Goal: Communication & Community: Answer question/provide support

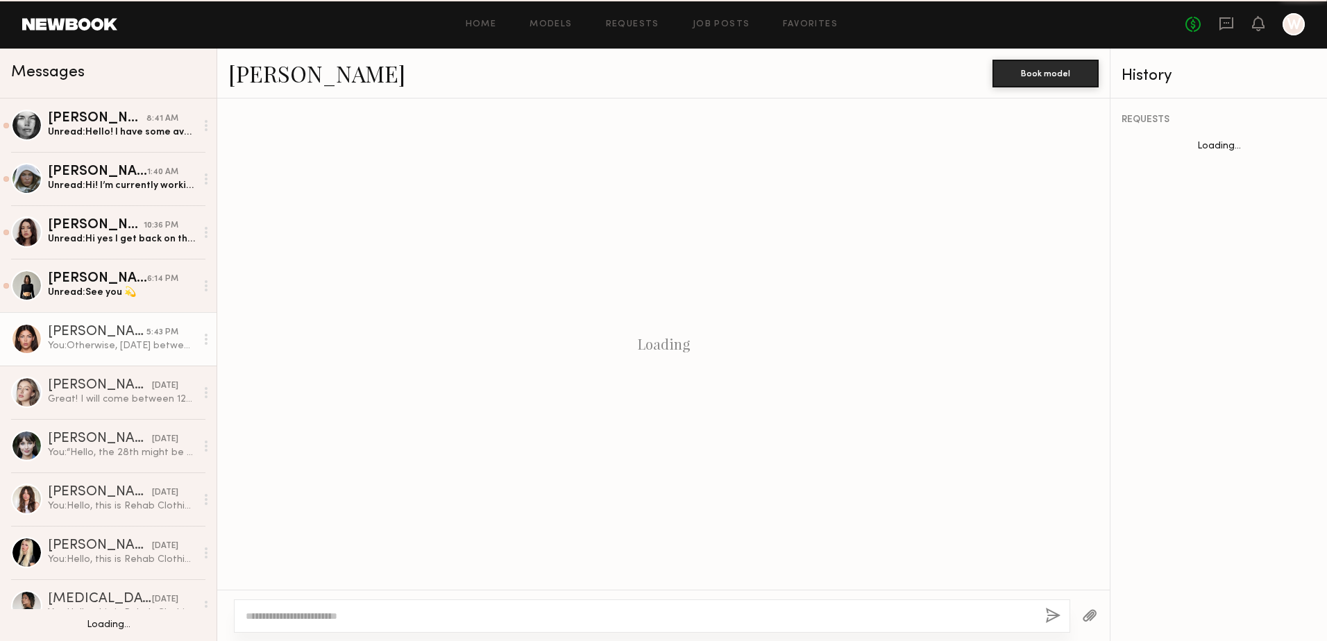
scroll to position [653, 0]
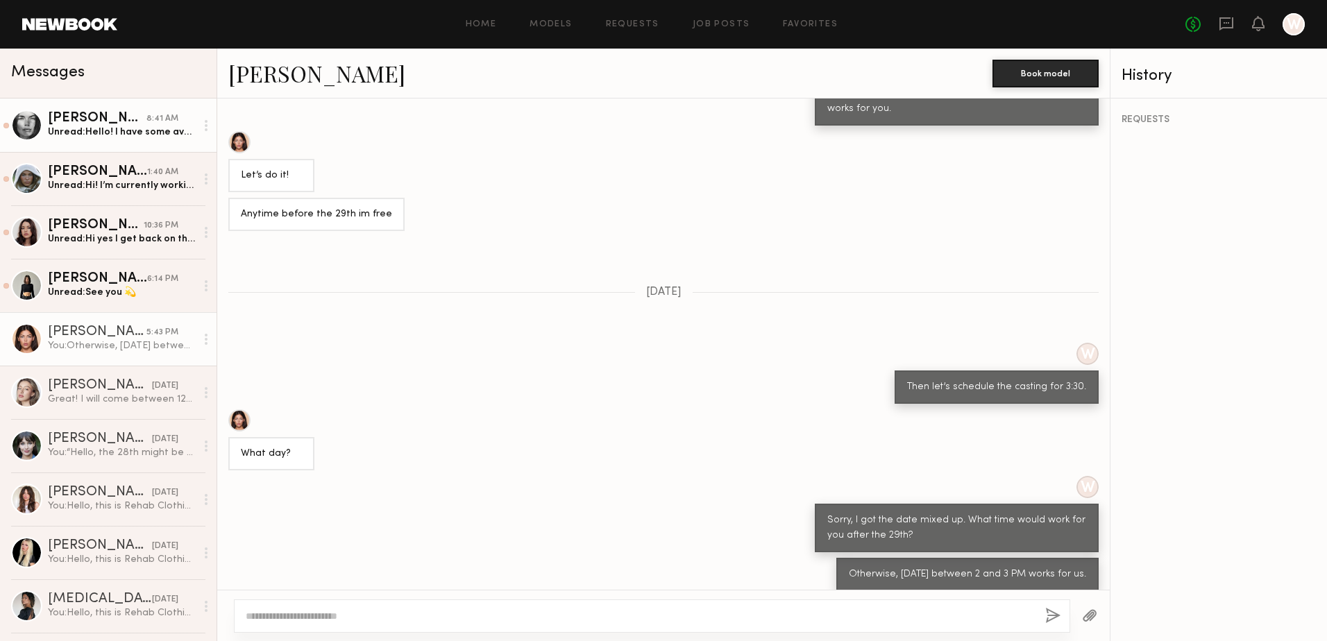
click at [105, 137] on div "Unread: Hello! I have some availability this coming week. Where is your locatio…" at bounding box center [122, 132] width 148 height 13
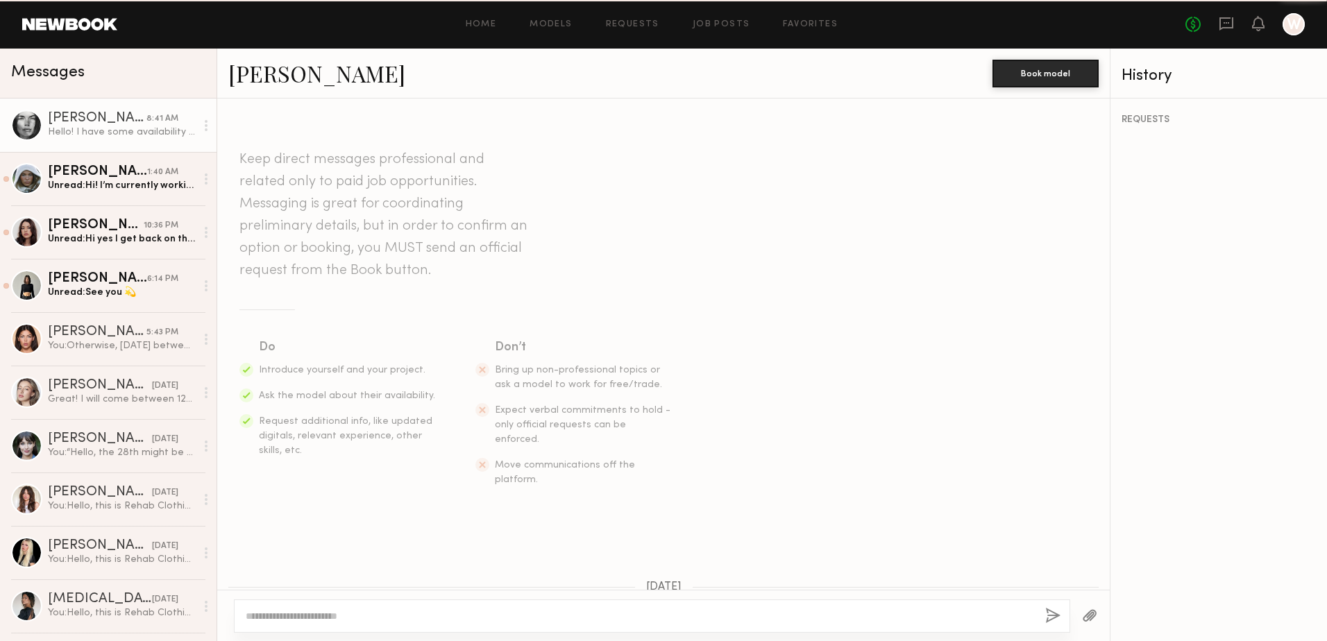
scroll to position [332, 0]
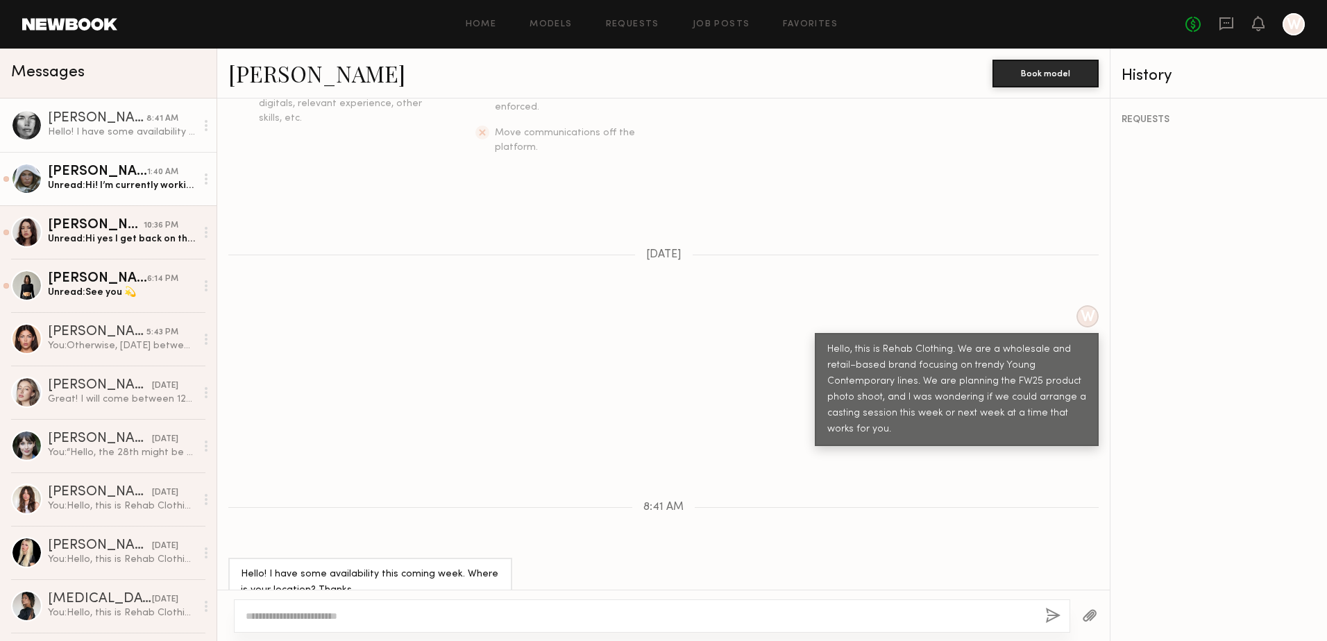
click at [114, 192] on div "Unread: Hi! I’m currently working in Europe for the next two weeks but please k…" at bounding box center [122, 185] width 148 height 13
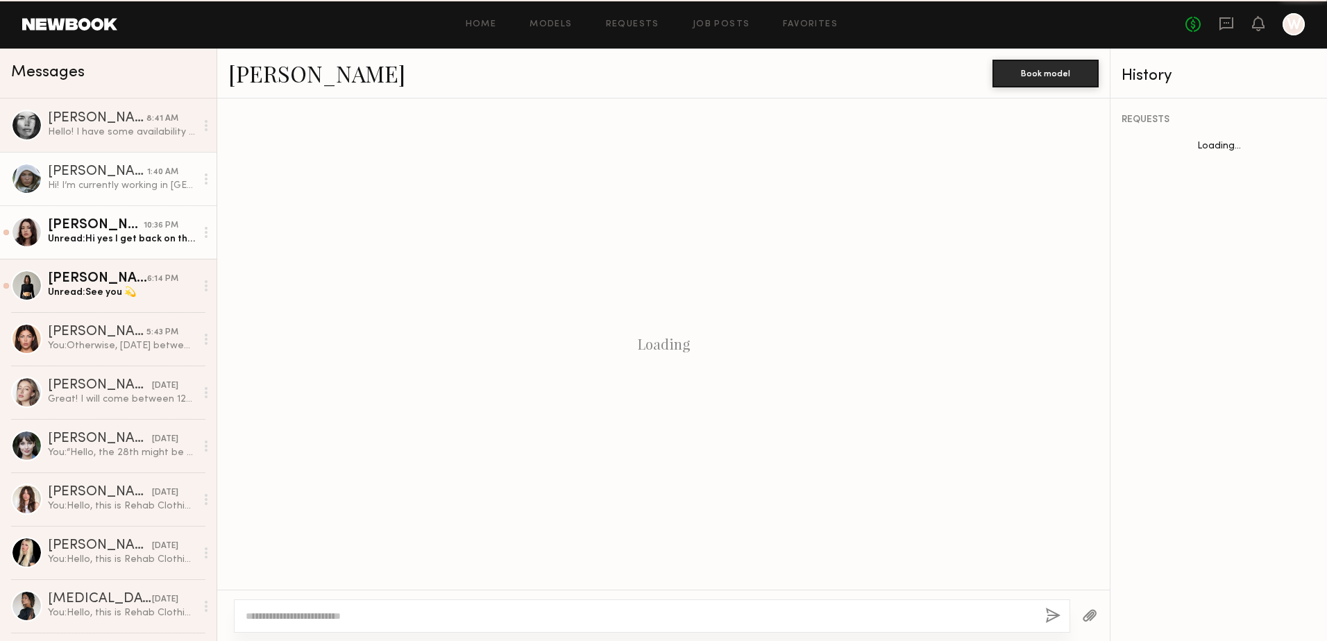
scroll to position [332, 0]
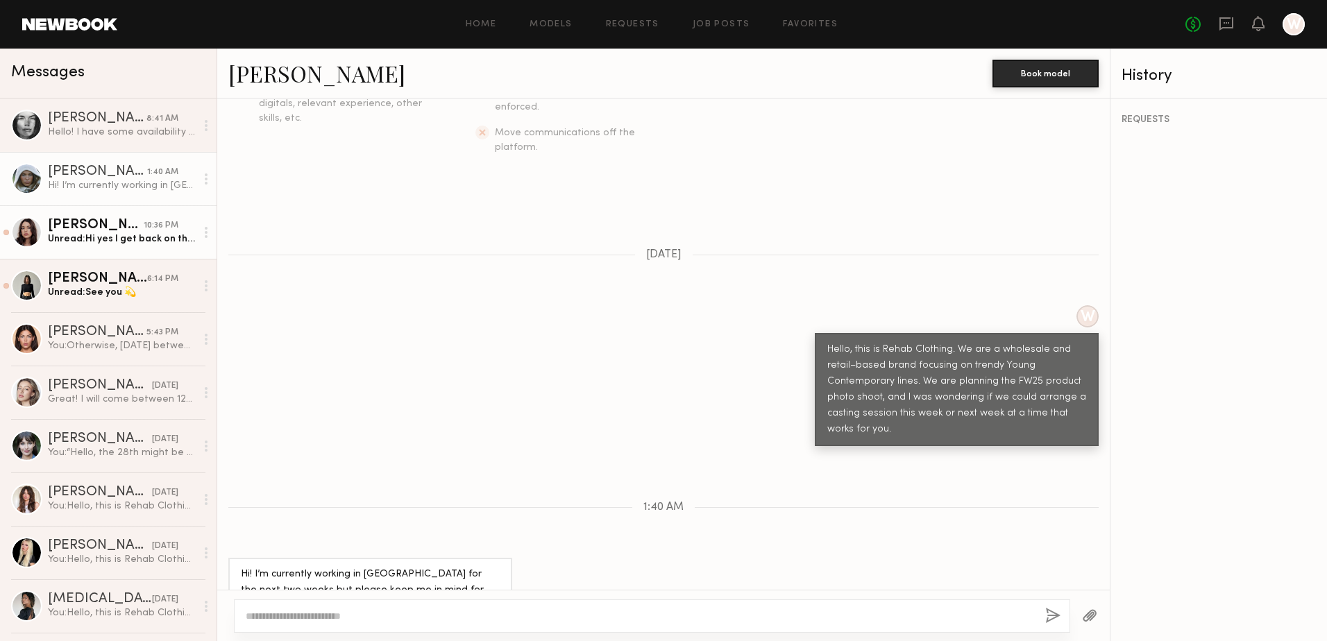
click at [91, 237] on div "Unread: Hi yes I get back on the 6th I can come to a casting any day that week!" at bounding box center [122, 238] width 148 height 13
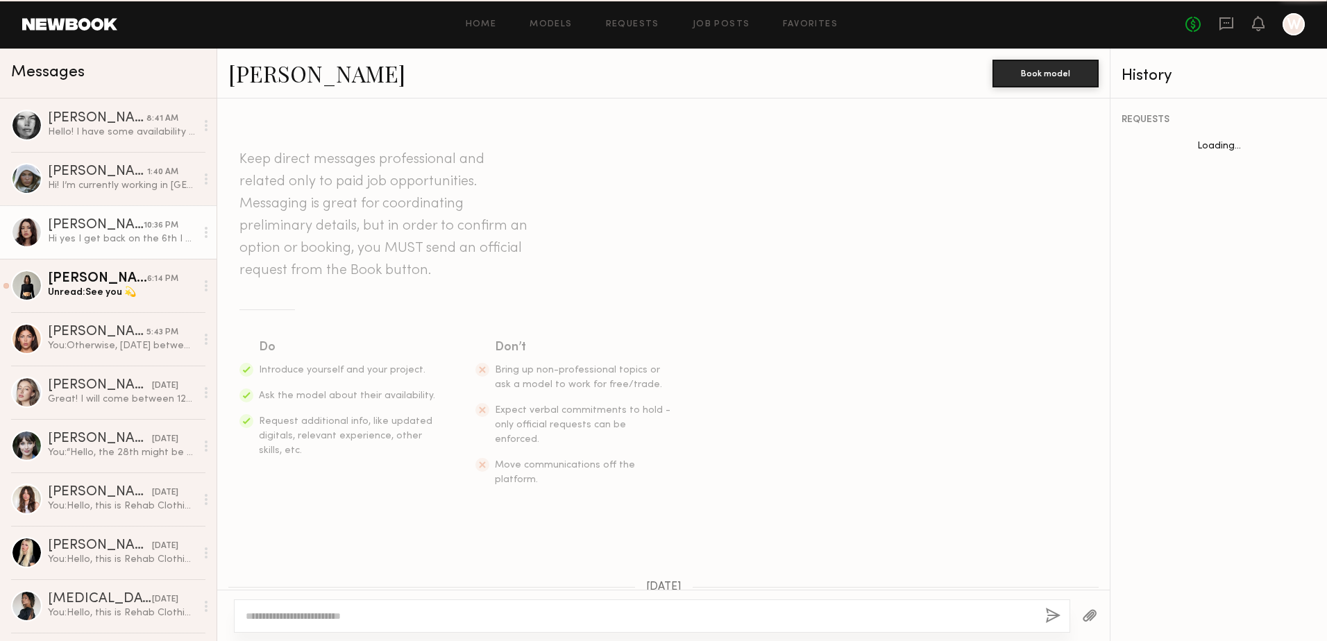
scroll to position [332, 0]
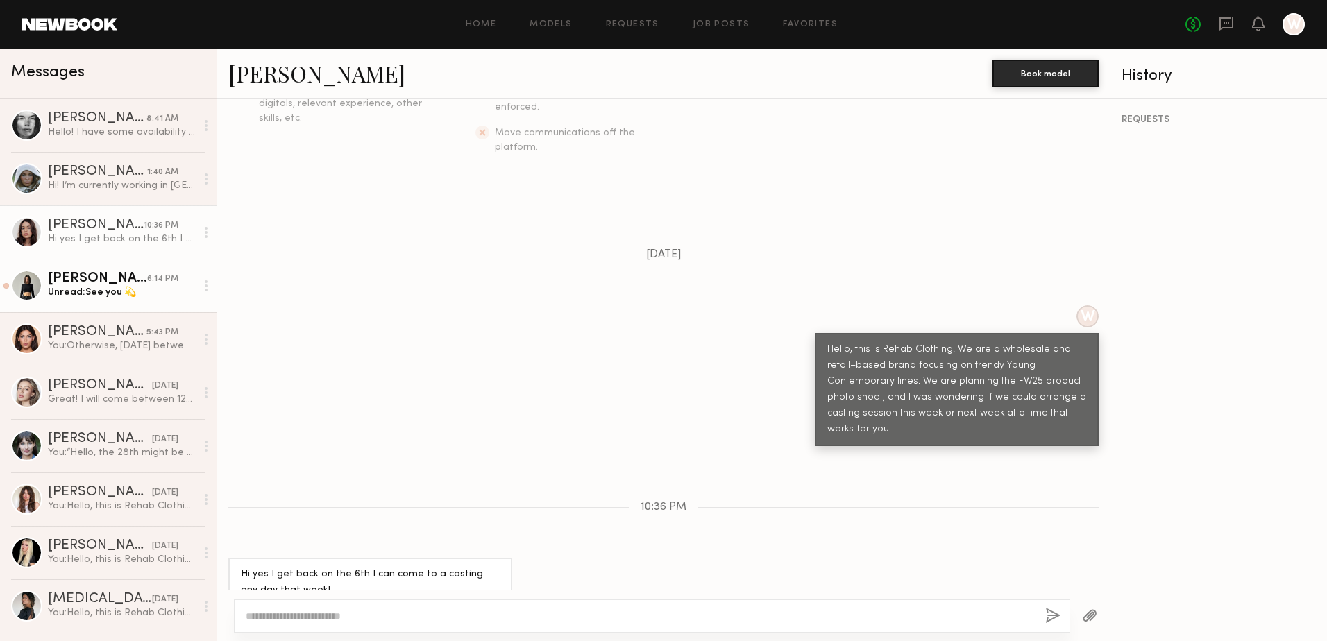
click at [100, 291] on div "Unread: See you 💫" at bounding box center [122, 292] width 148 height 13
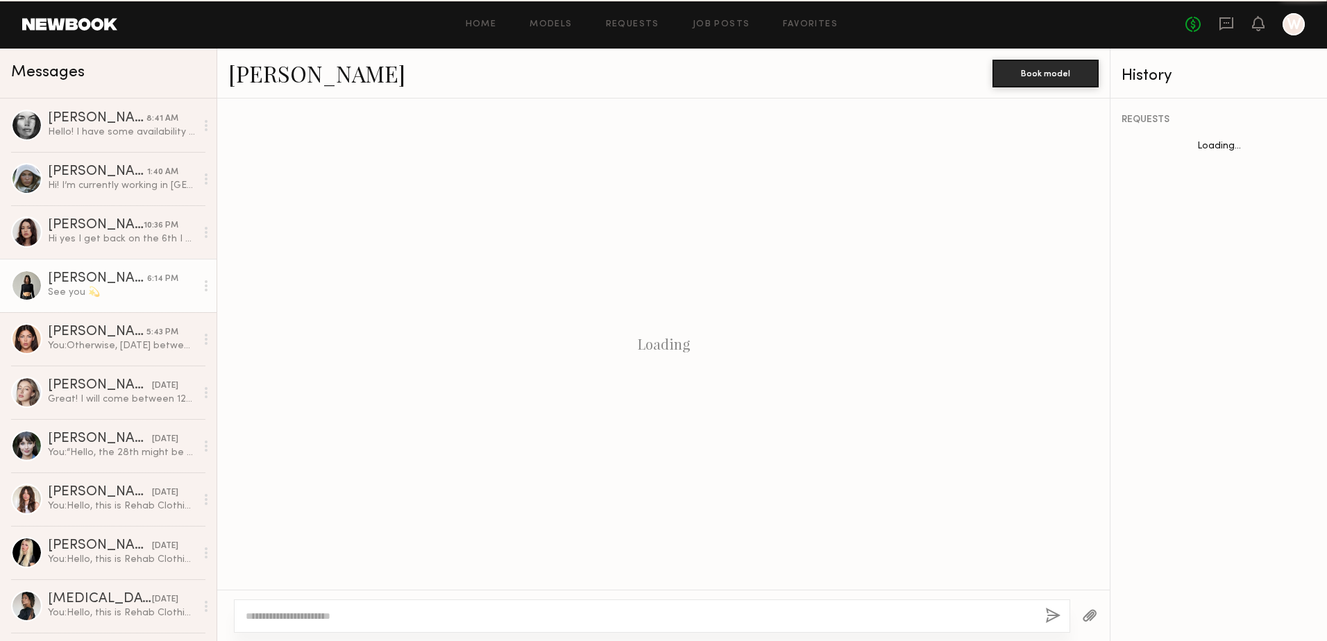
scroll to position [717, 0]
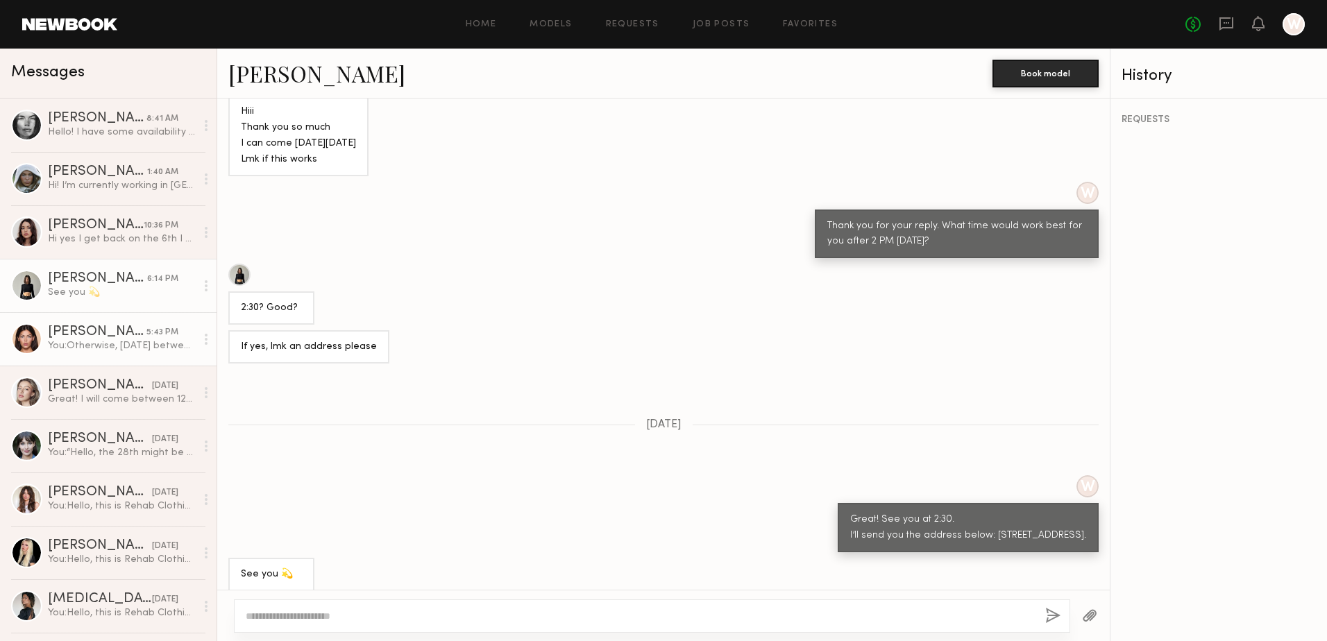
click at [73, 336] on div "Autumn J." at bounding box center [97, 332] width 99 height 14
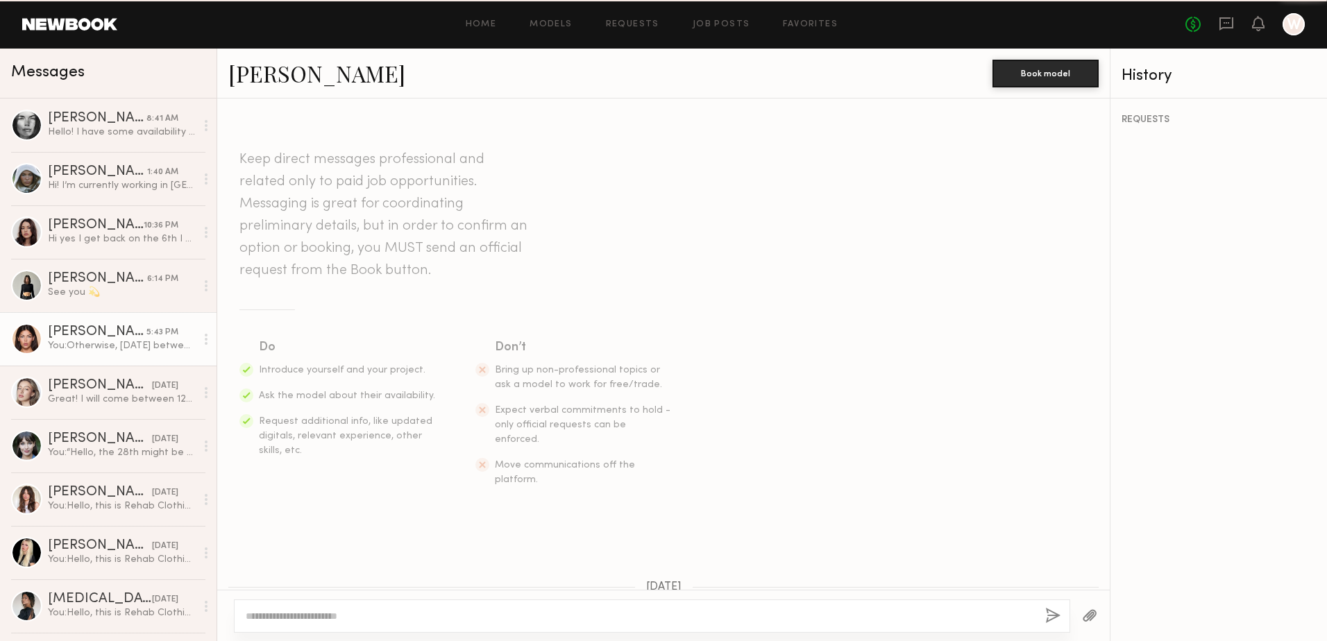
scroll to position [653, 0]
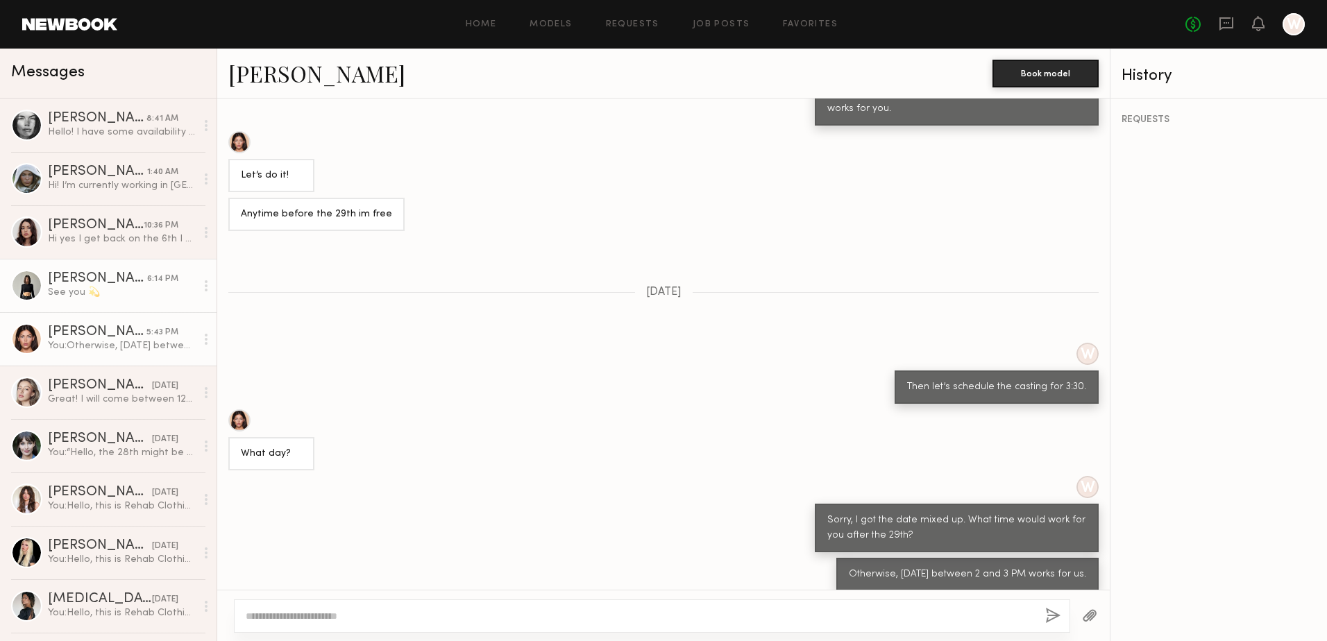
click at [86, 304] on link "Kate A. 6:14 PM See you 💫" at bounding box center [108, 285] width 217 height 53
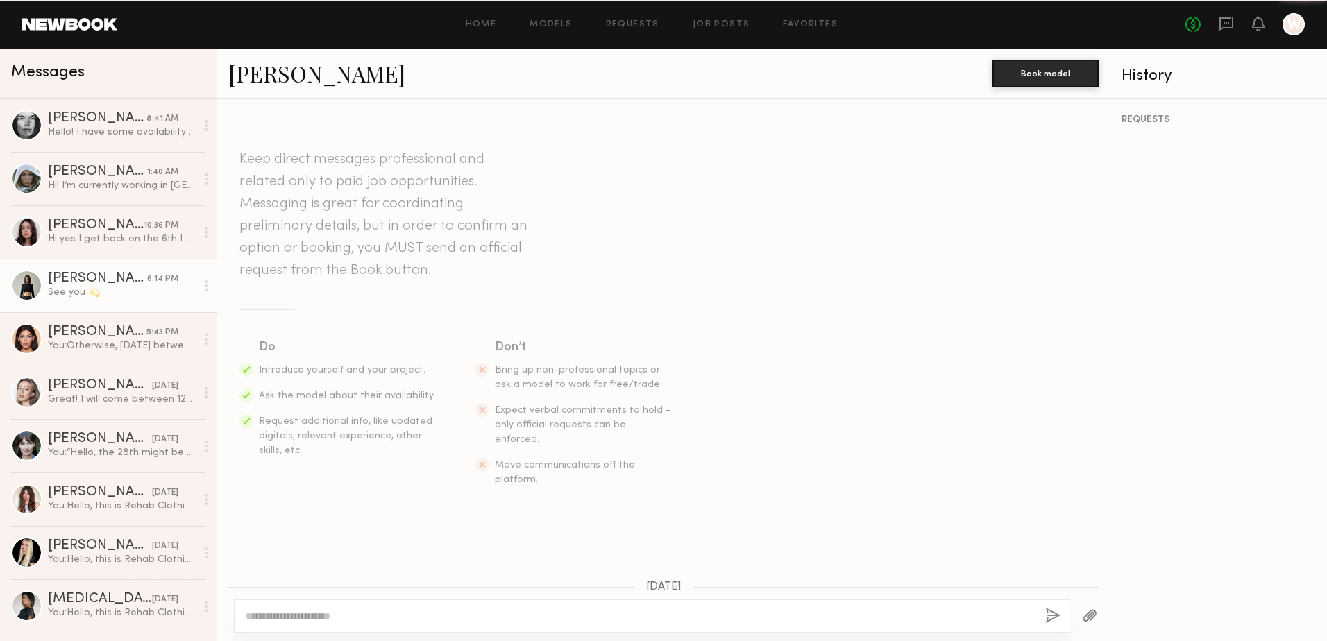
scroll to position [717, 0]
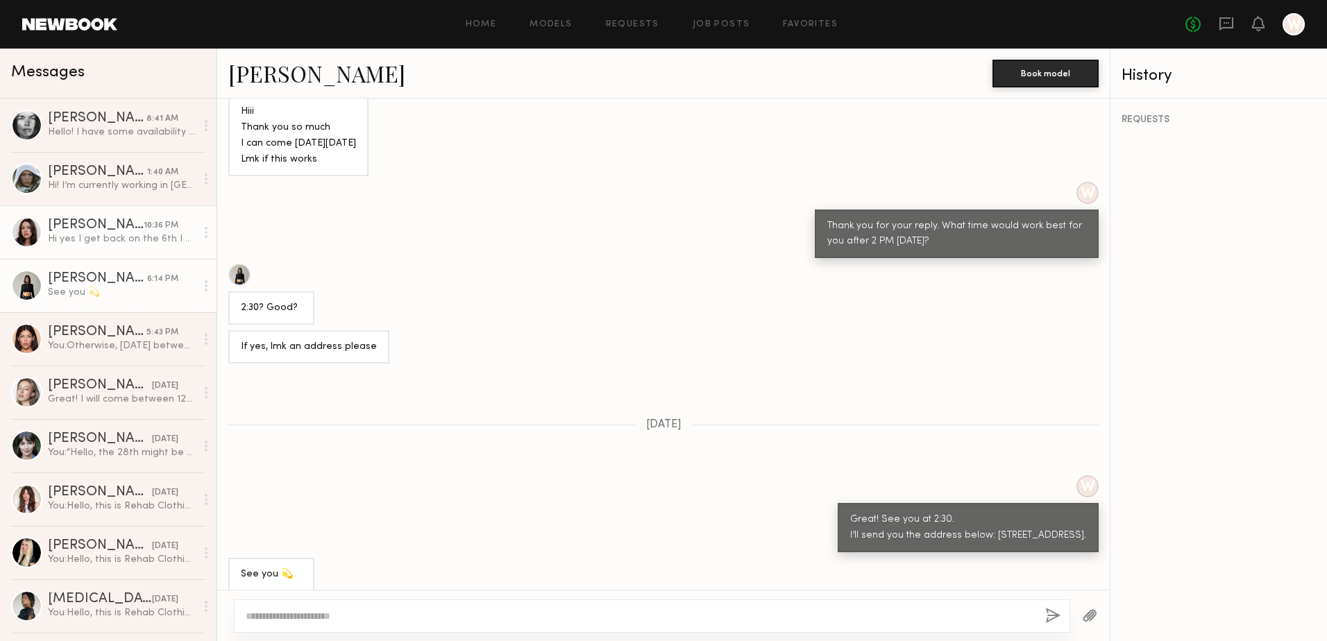
click at [77, 245] on div "Hi yes I get back on the 6th I can come to a casting any day that week!" at bounding box center [122, 238] width 148 height 13
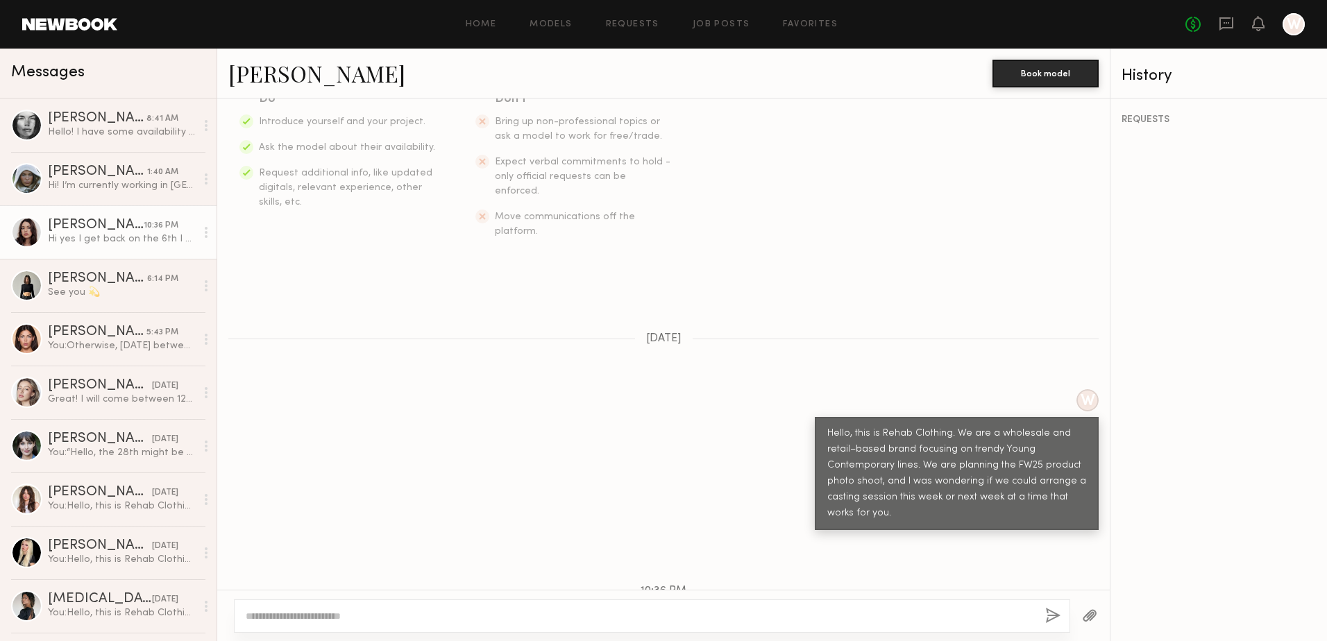
scroll to position [332, 0]
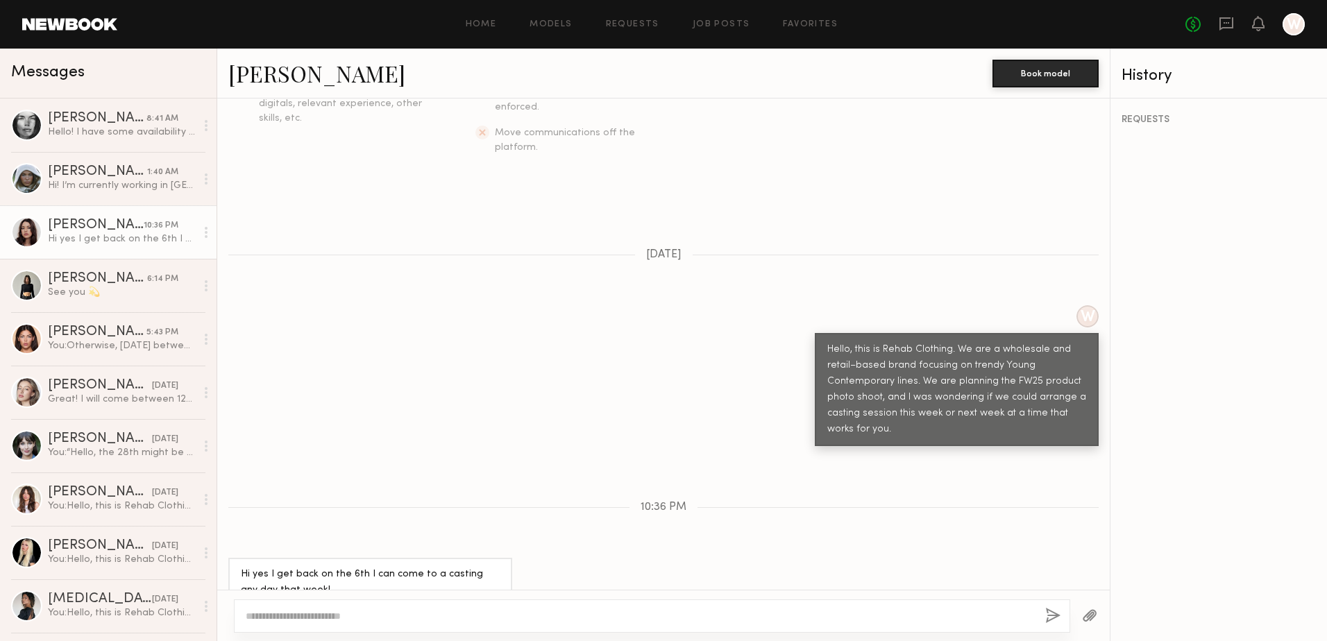
click at [289, 72] on link "Cameron C." at bounding box center [316, 73] width 177 height 30
click at [106, 176] on div "Mallory P." at bounding box center [97, 172] width 99 height 14
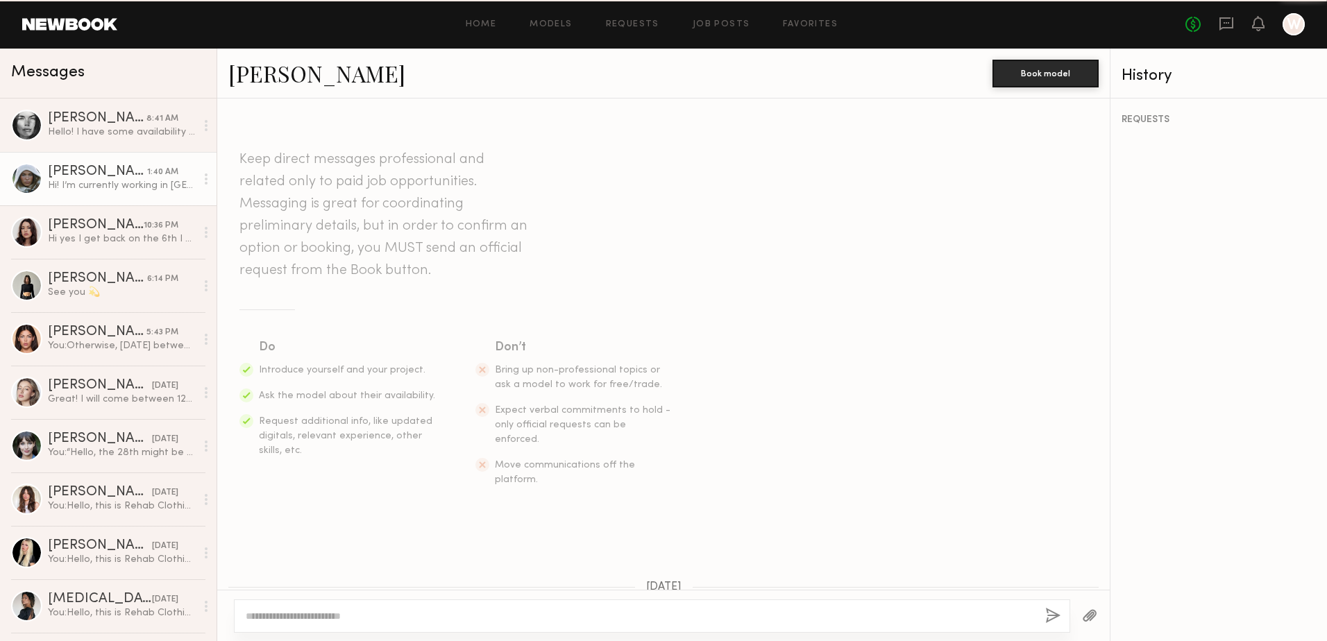
scroll to position [332, 0]
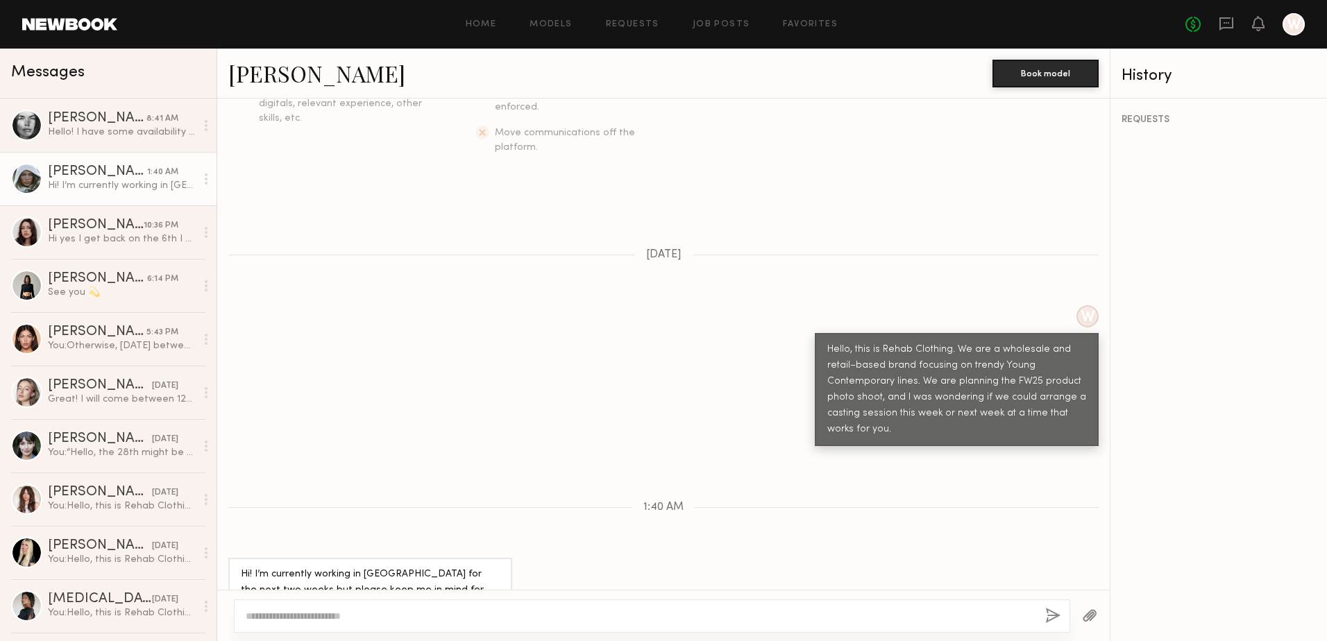
click at [253, 73] on link "Mallory P." at bounding box center [316, 73] width 177 height 30
click at [111, 126] on div "Aarika W." at bounding box center [97, 119] width 99 height 14
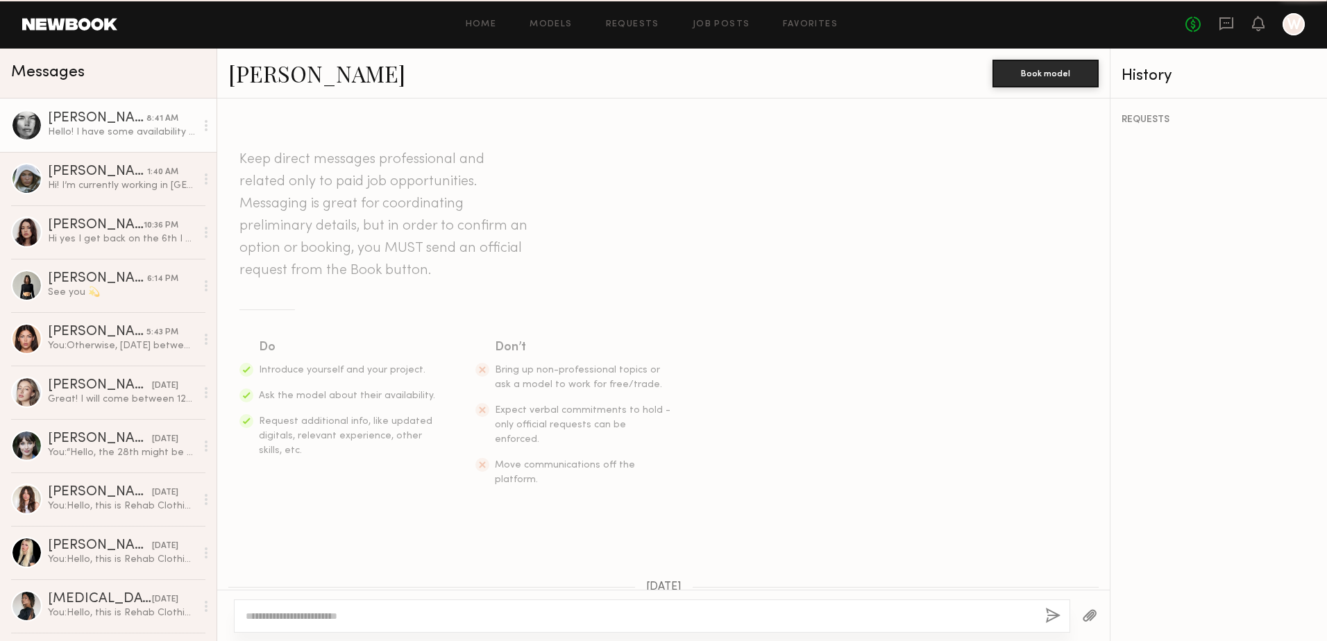
scroll to position [332, 0]
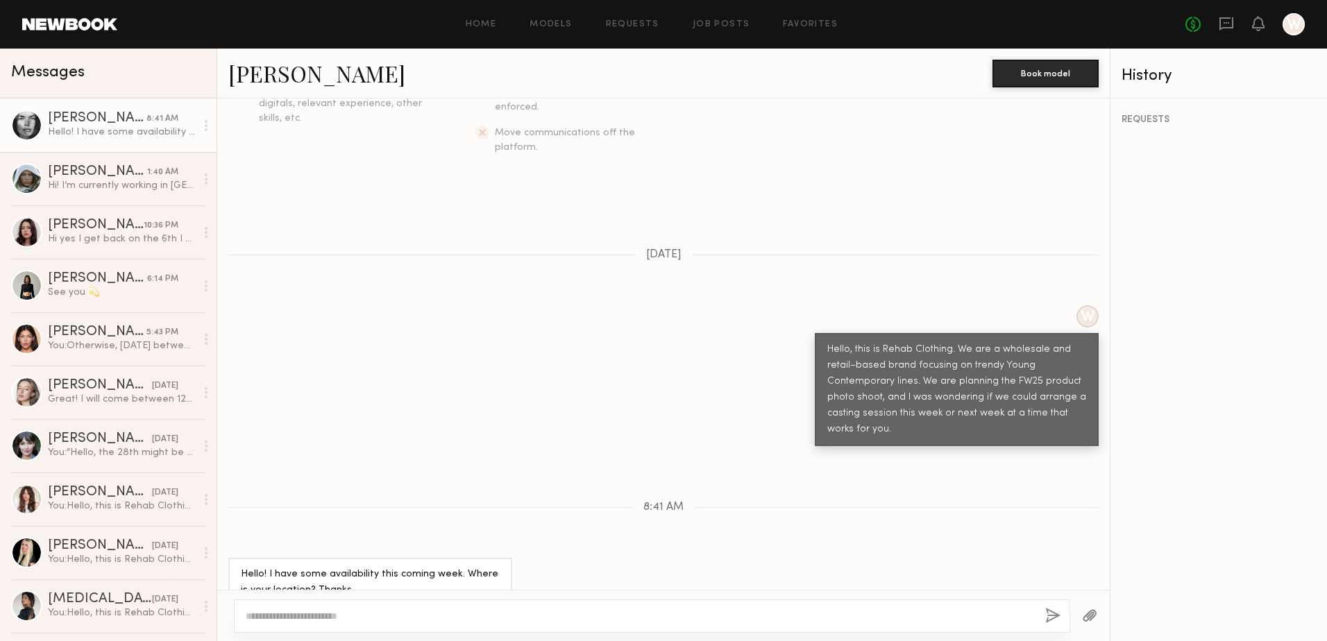
click at [290, 71] on link "Aarika W." at bounding box center [316, 73] width 177 height 30
click at [123, 246] on div "Hi yes I get back on the 6th I can come to a casting any day that week!" at bounding box center [122, 238] width 148 height 13
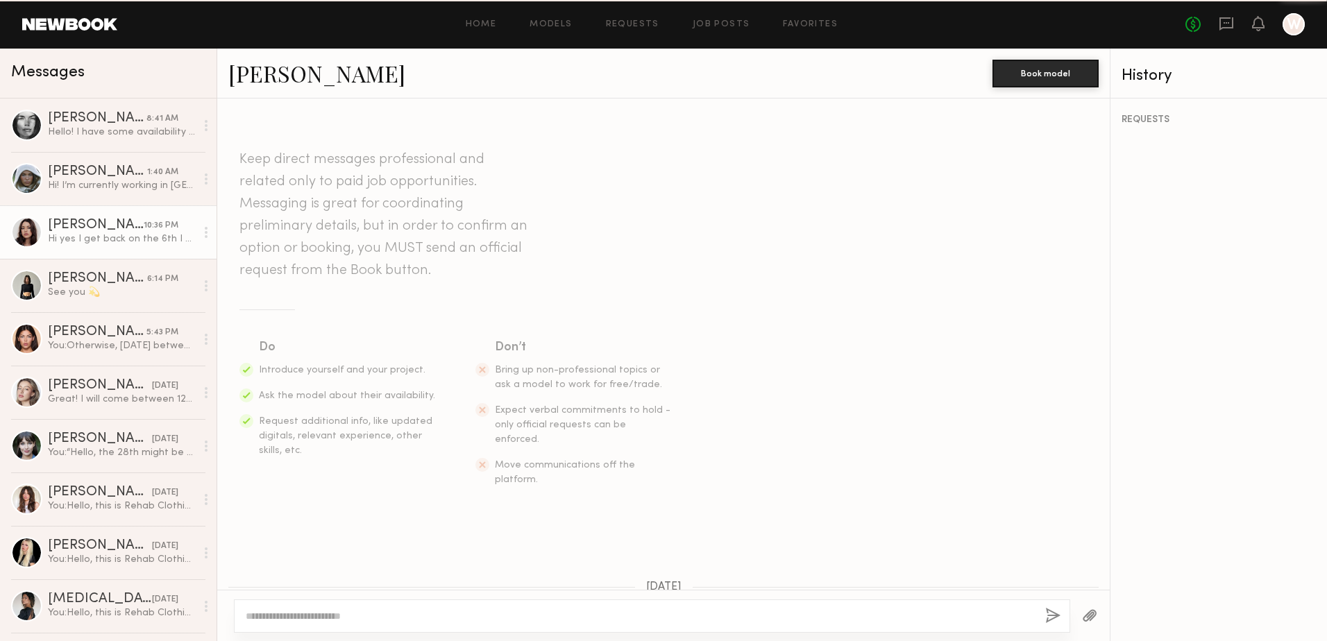
scroll to position [332, 0]
